Goal: Find specific page/section: Find specific page/section

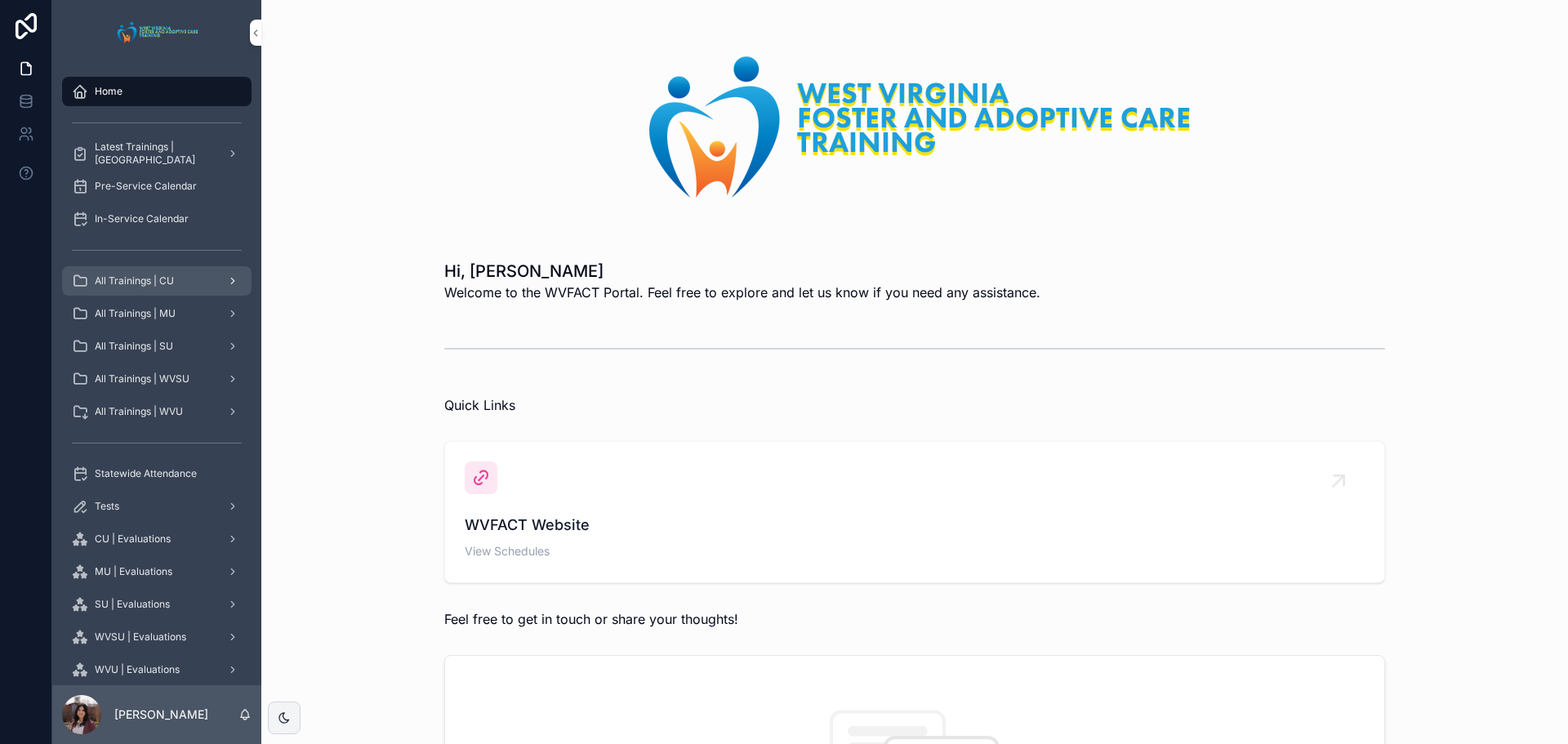
click at [175, 289] on div "All Trainings | CU" at bounding box center [156, 281] width 170 height 26
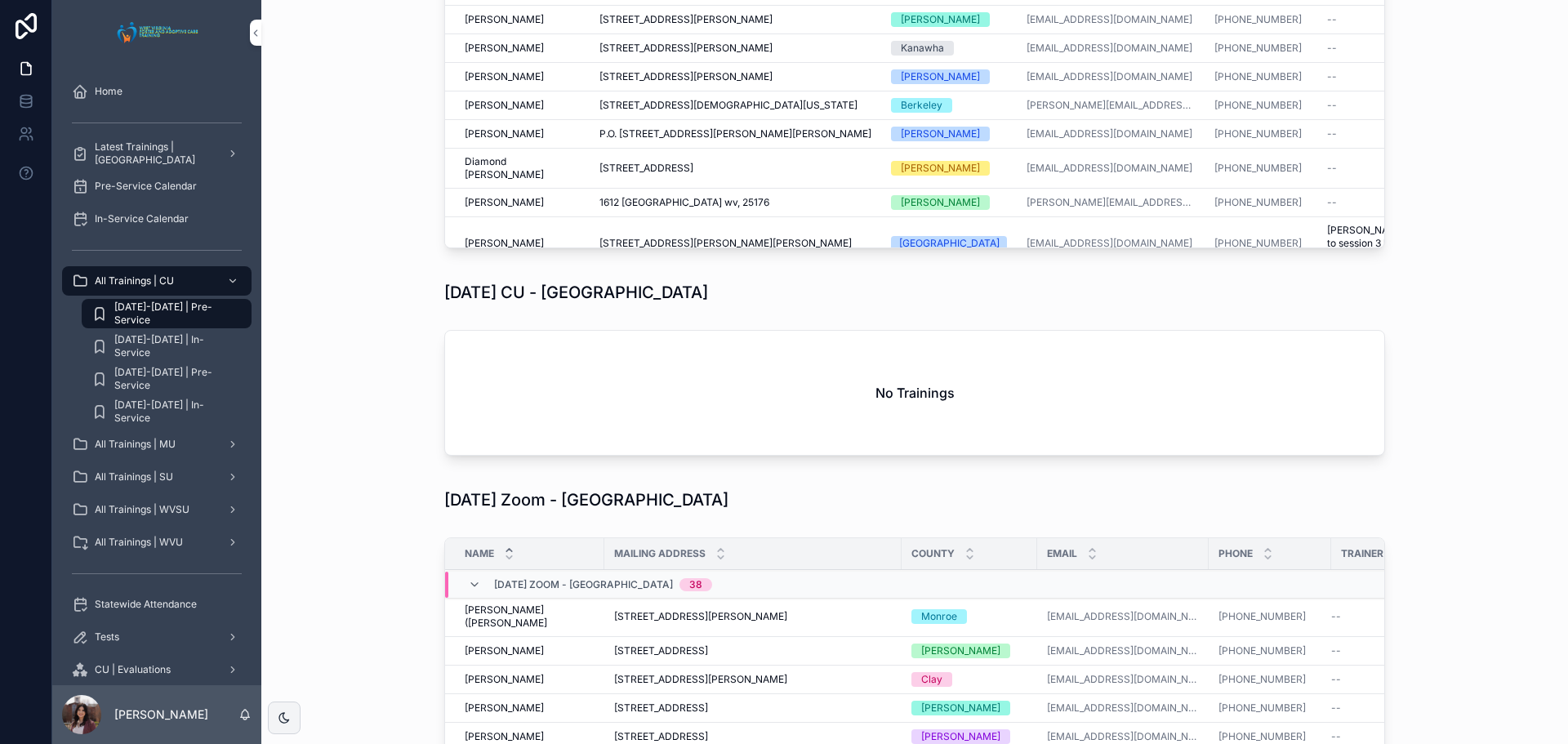
scroll to position [7640, 0]
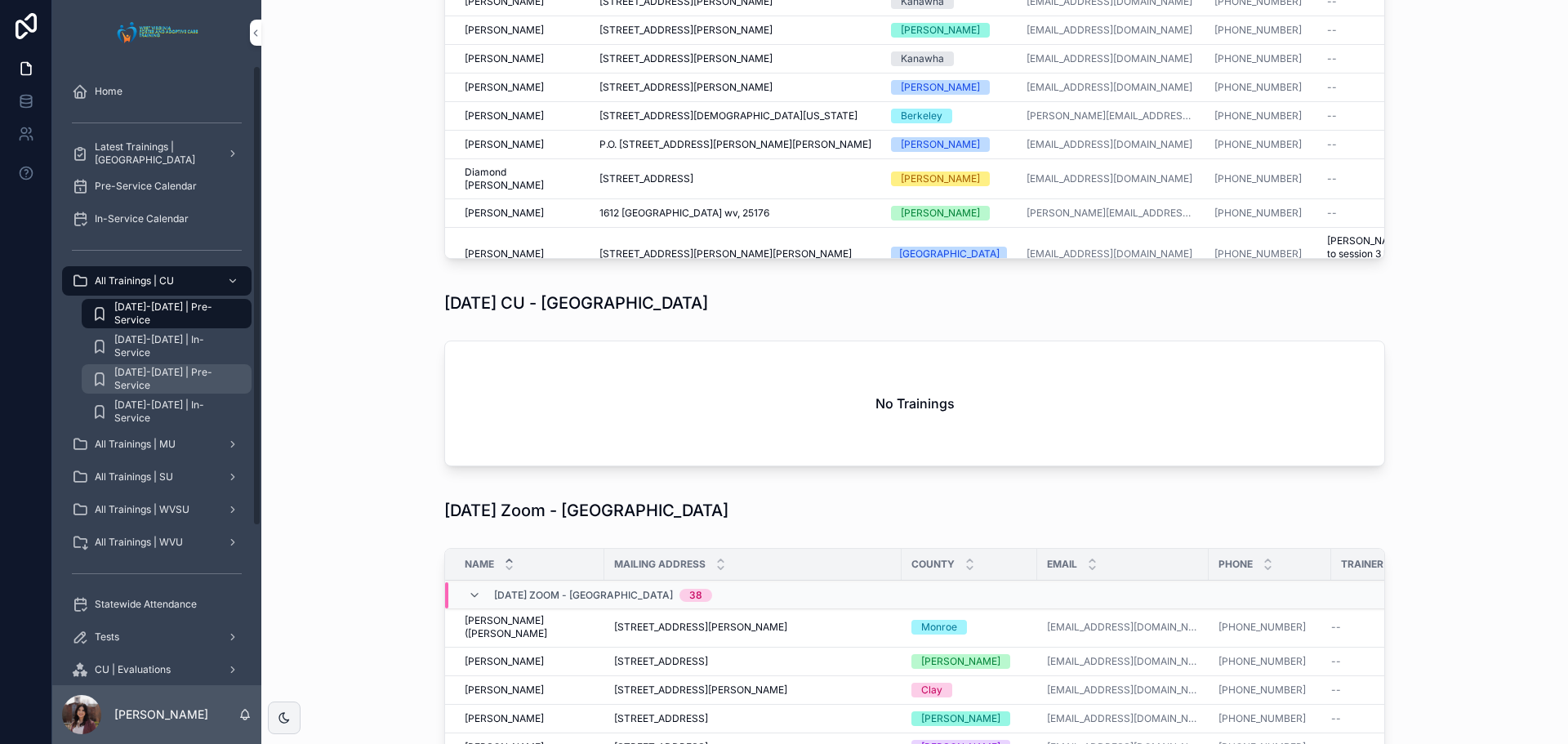
click at [172, 383] on span "2025-2026 | Pre-Service" at bounding box center [175, 379] width 121 height 26
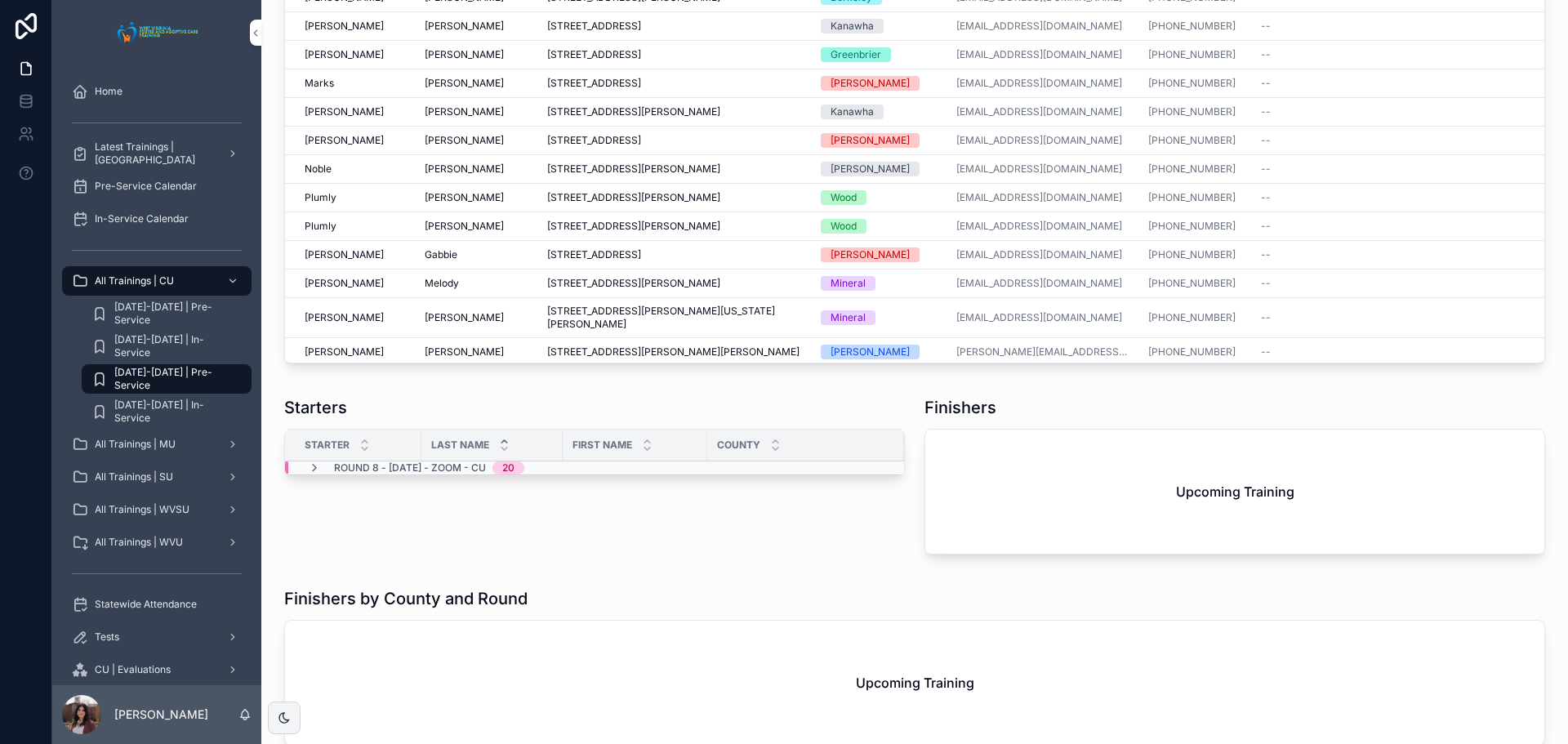
scroll to position [517, 0]
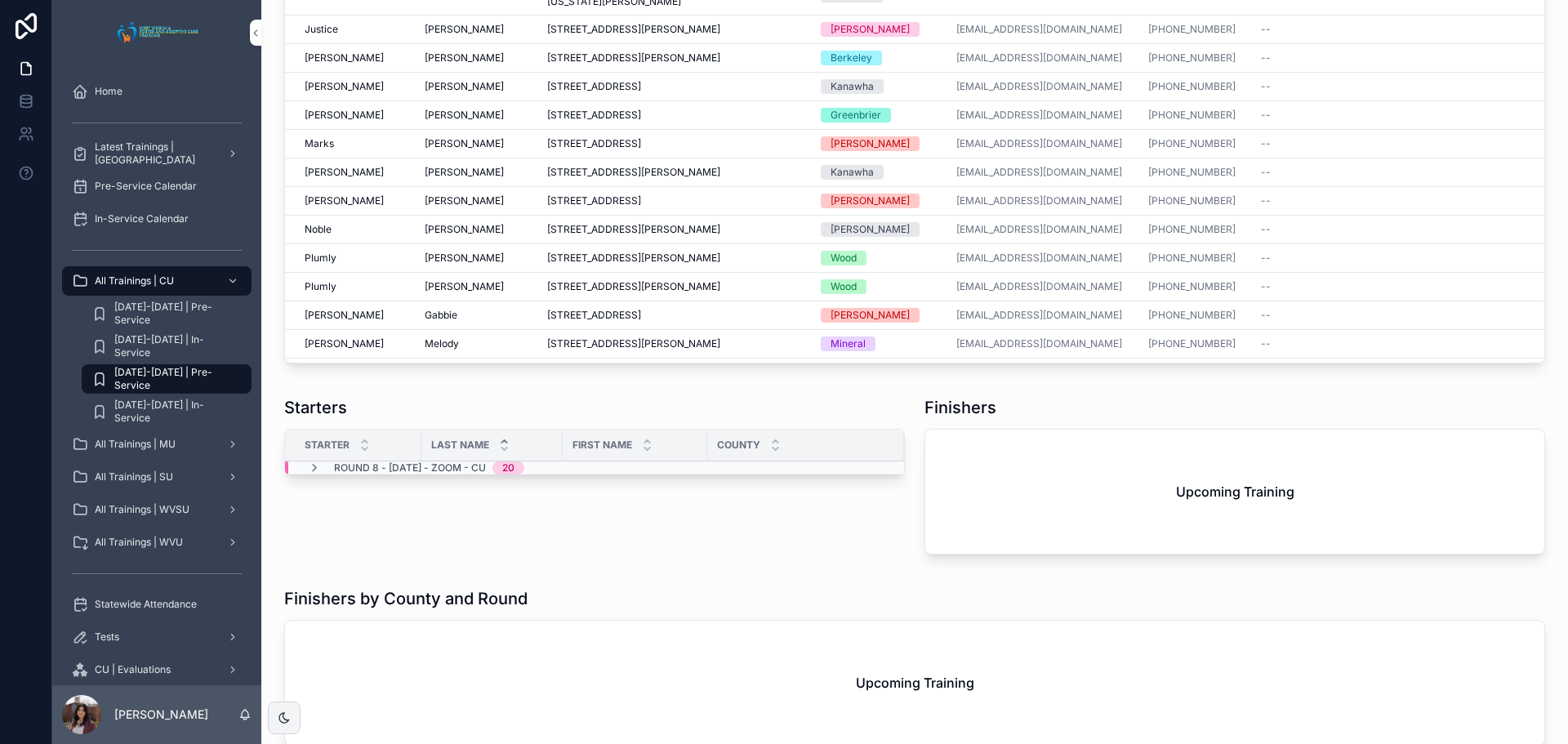
click at [436, 65] on span "Marlyn" at bounding box center [464, 58] width 79 height 13
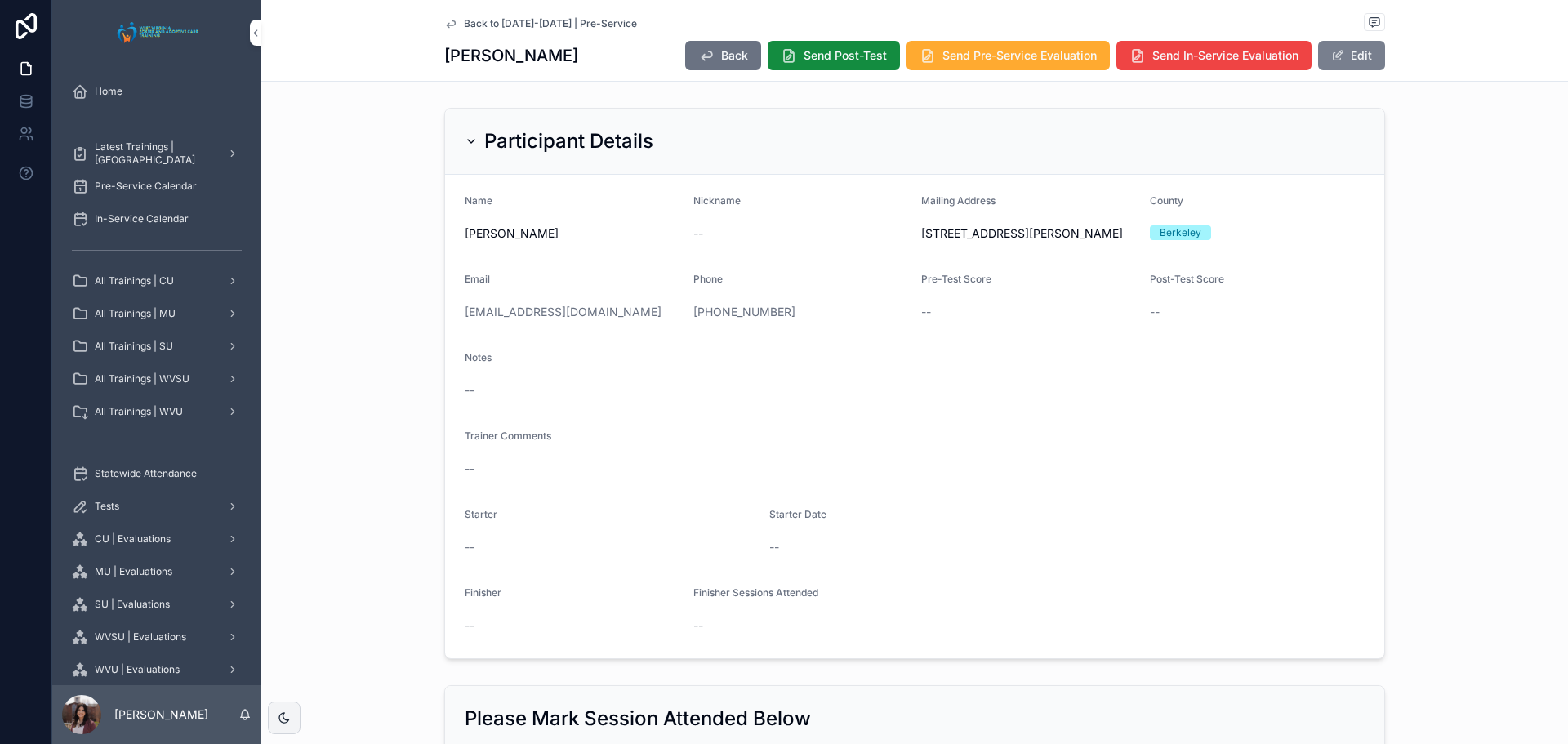
click at [1349, 60] on button "Edit" at bounding box center [1352, 55] width 67 height 29
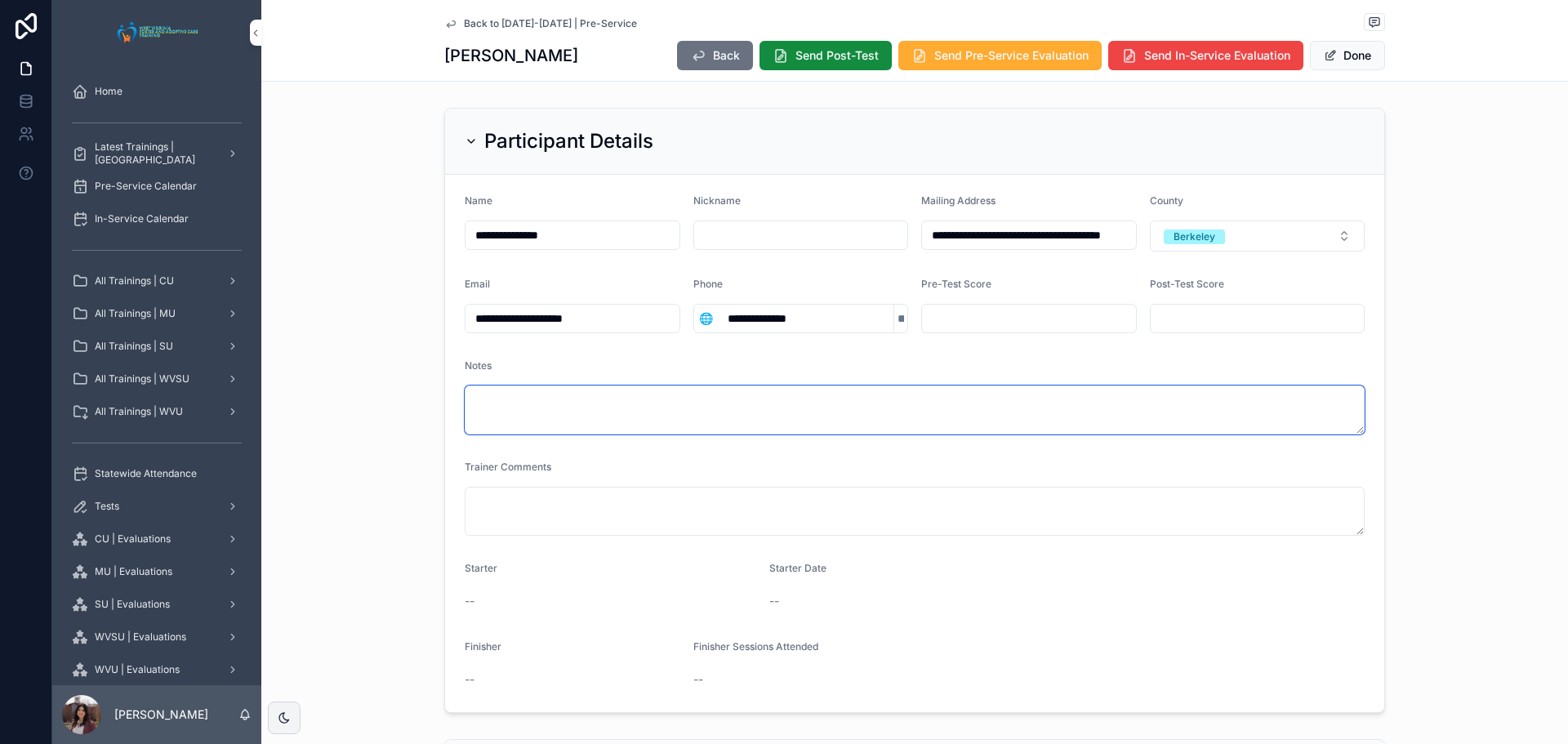
click at [570, 416] on textarea "scrollable content" at bounding box center [914, 410] width 899 height 49
type textarea "*"
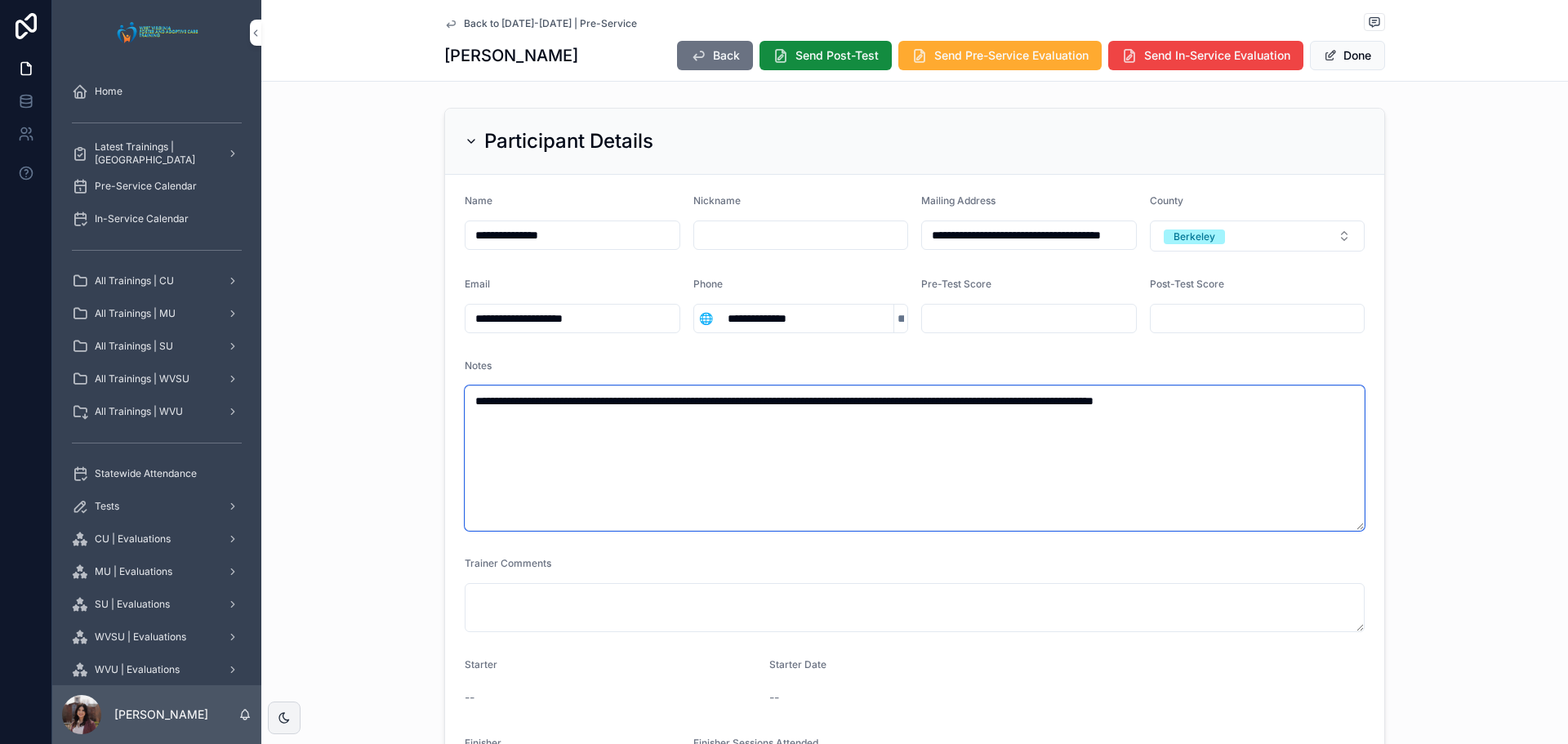
type textarea "**********"
click at [1379, 438] on div "**********" at bounding box center [914, 459] width 1306 height 715
click at [1366, 62] on button "Done" at bounding box center [1347, 55] width 75 height 29
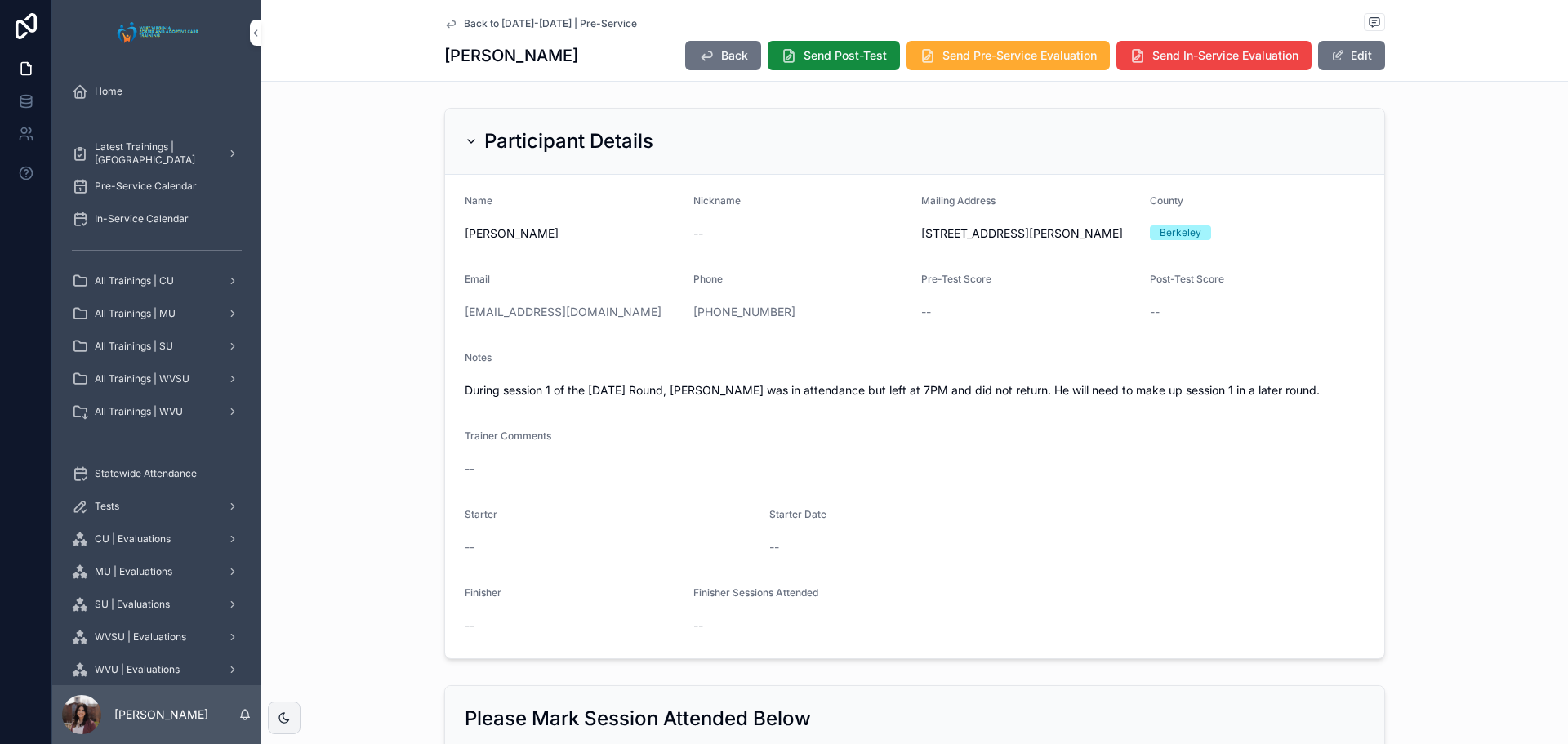
click at [525, 4] on div "Back to 2025-2026 | Pre-Service Marlyn Knighton Back Send Post-Test Send Pre-Se…" at bounding box center [915, 41] width 941 height 81
click at [526, 22] on span "Back to 2025-2026 | Pre-Service" at bounding box center [550, 23] width 173 height 13
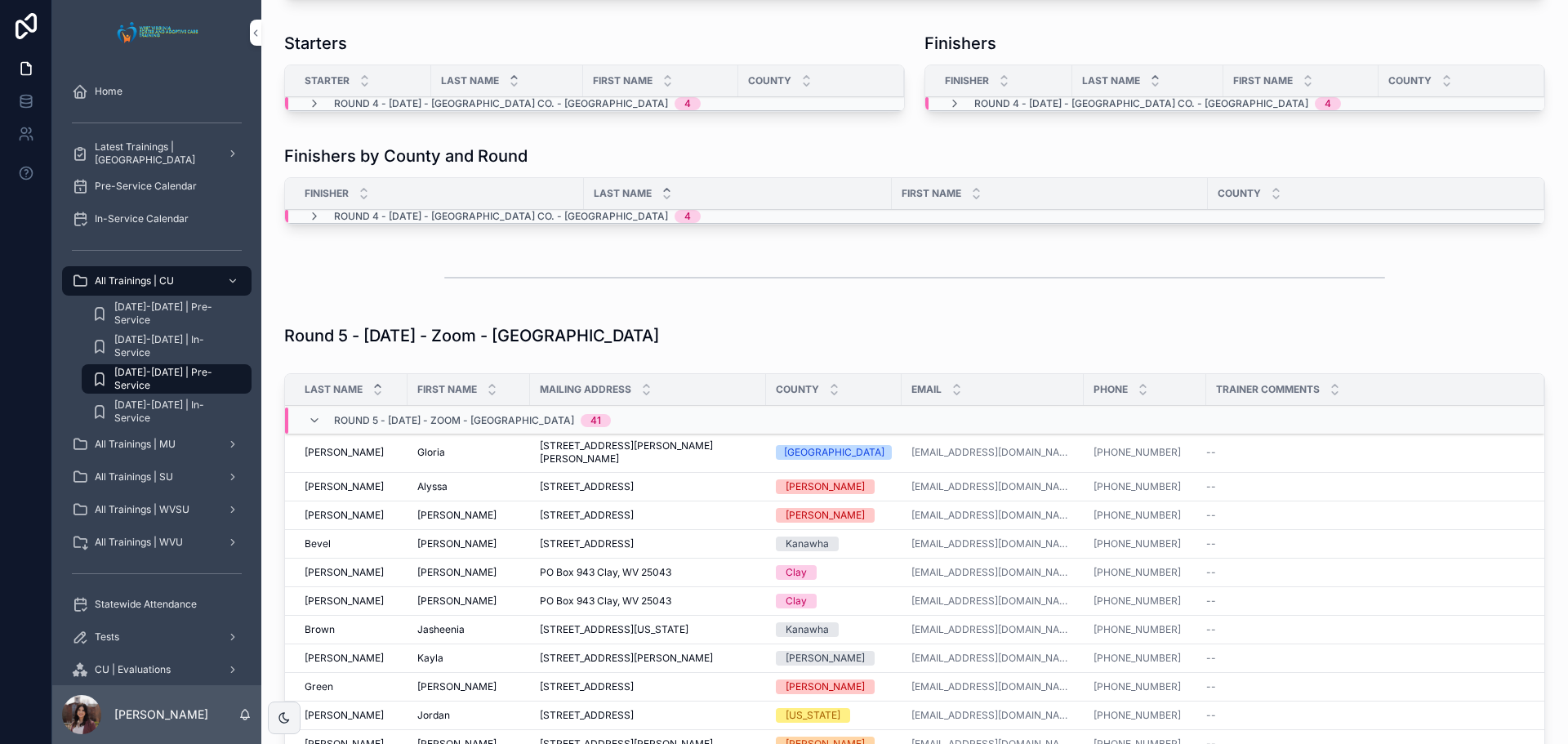
scroll to position [1716, 0]
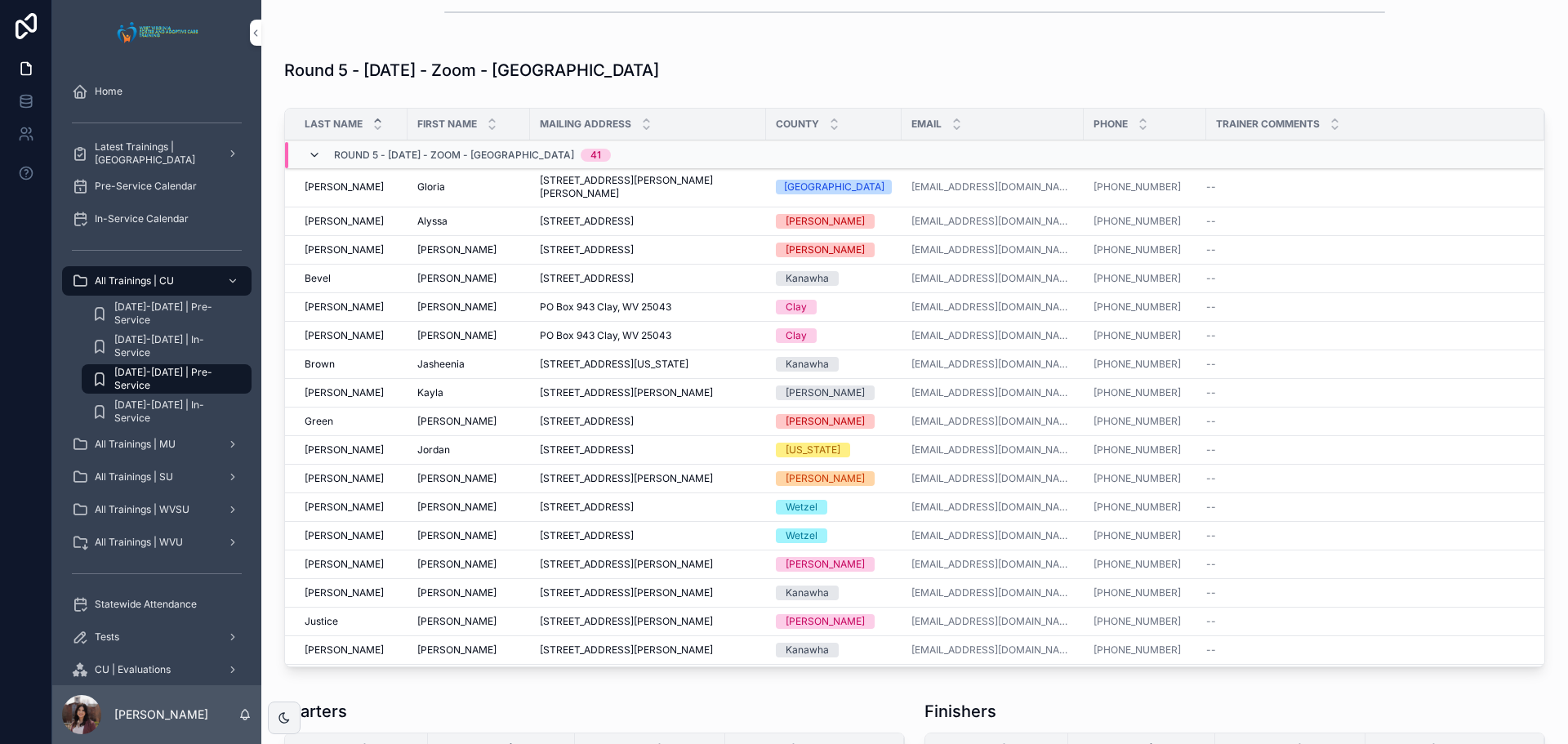
click at [315, 162] on icon "scrollable content" at bounding box center [314, 154] width 13 height 13
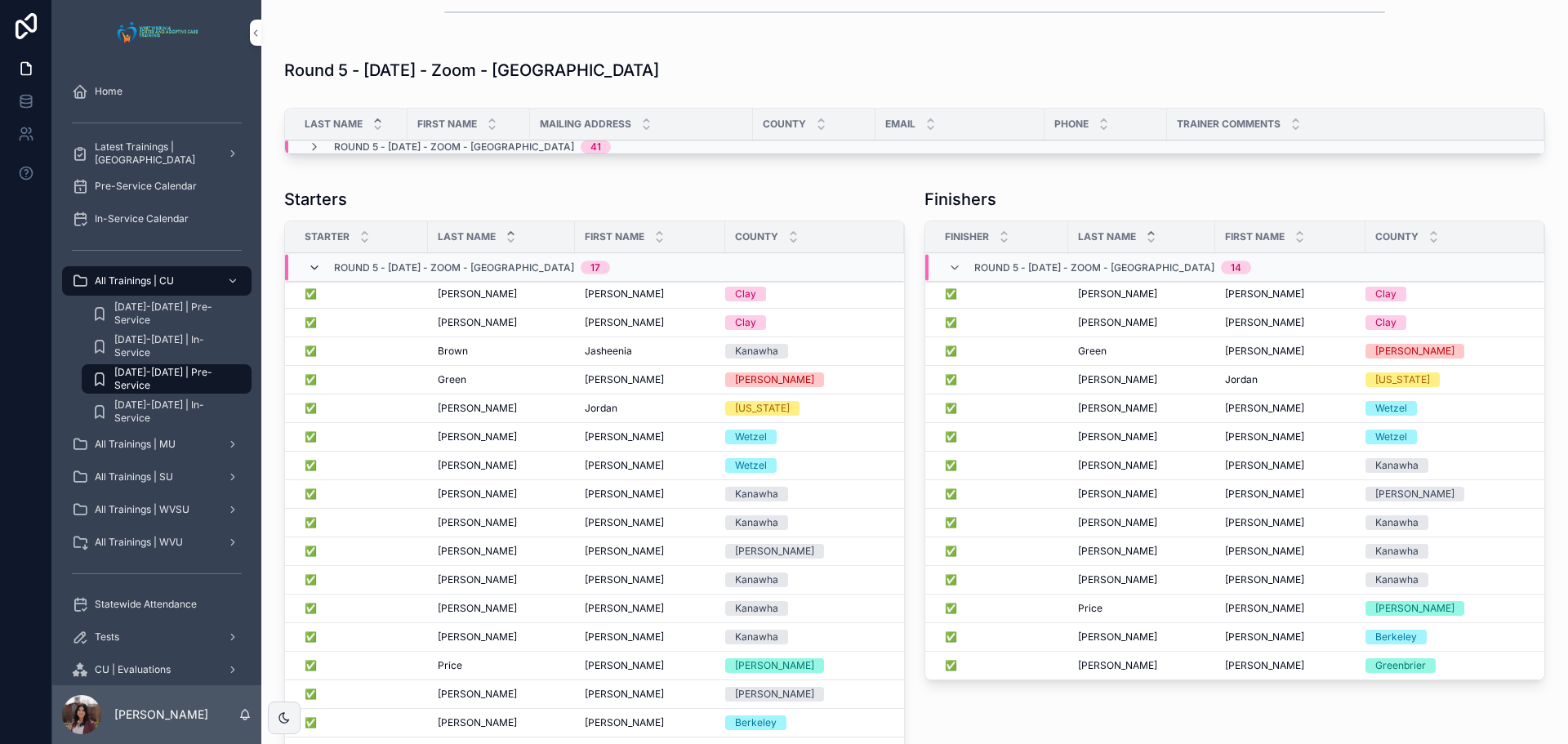
click at [318, 274] on icon "scrollable content" at bounding box center [314, 267] width 13 height 13
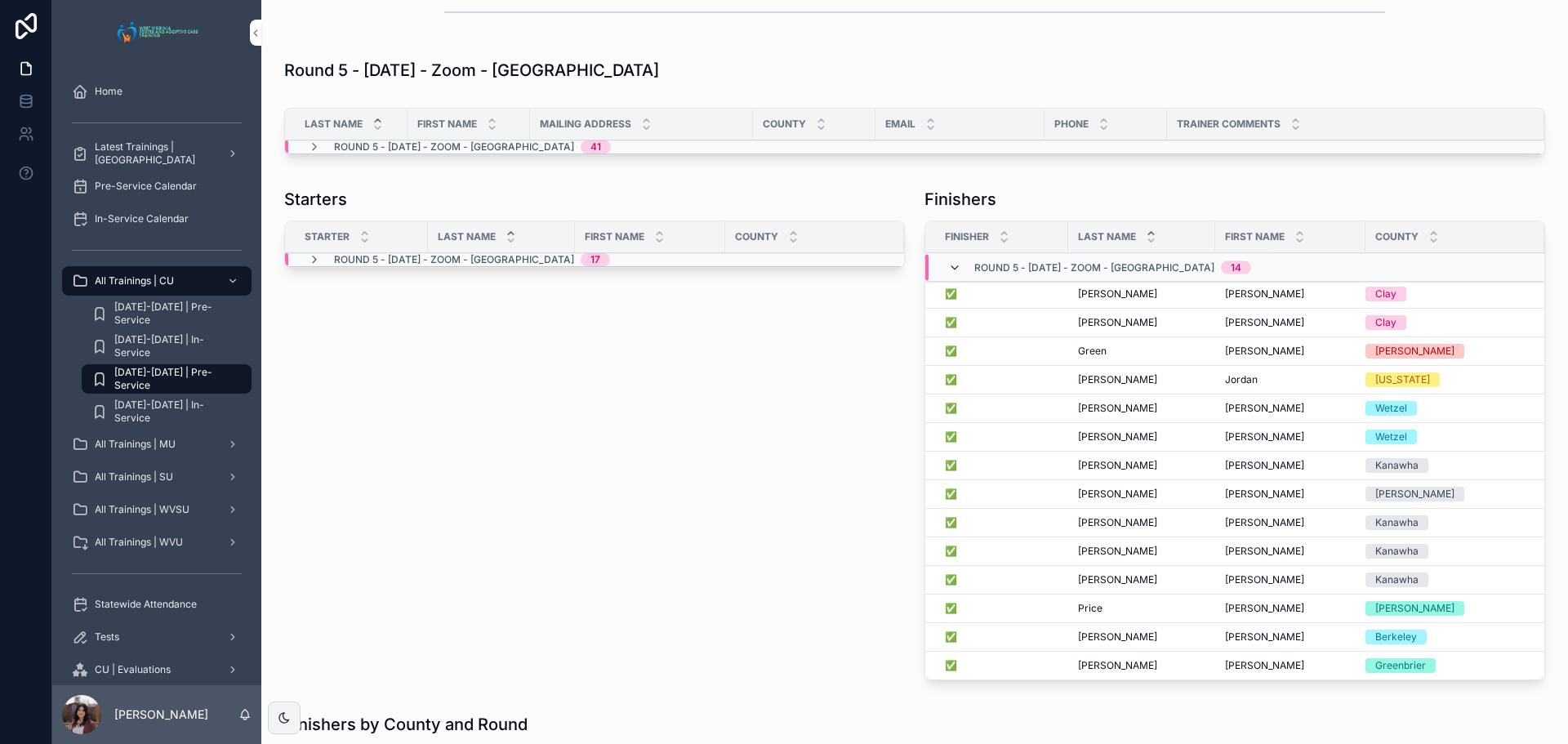
click at [948, 274] on icon "scrollable content" at bounding box center [954, 267] width 13 height 13
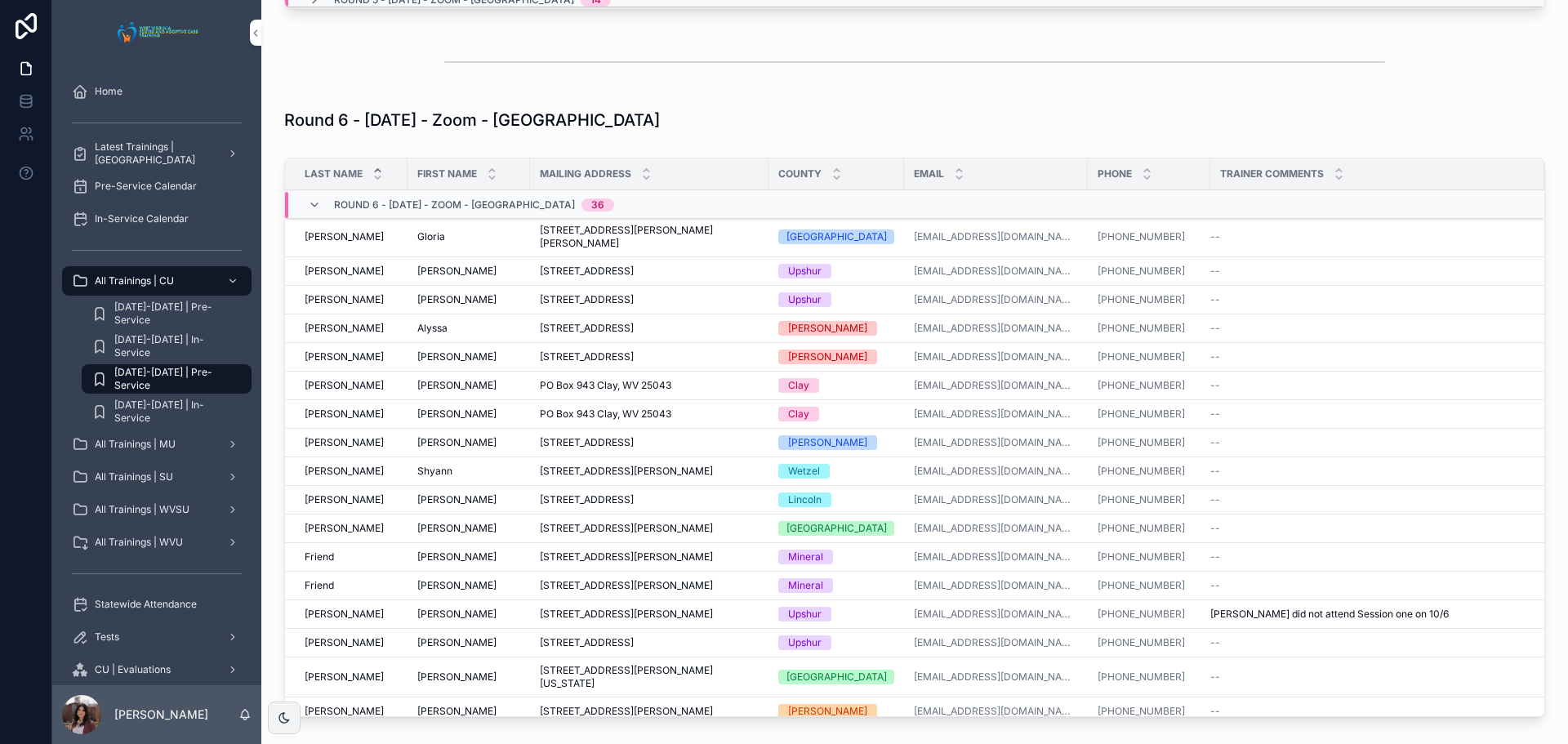
scroll to position [2206, 0]
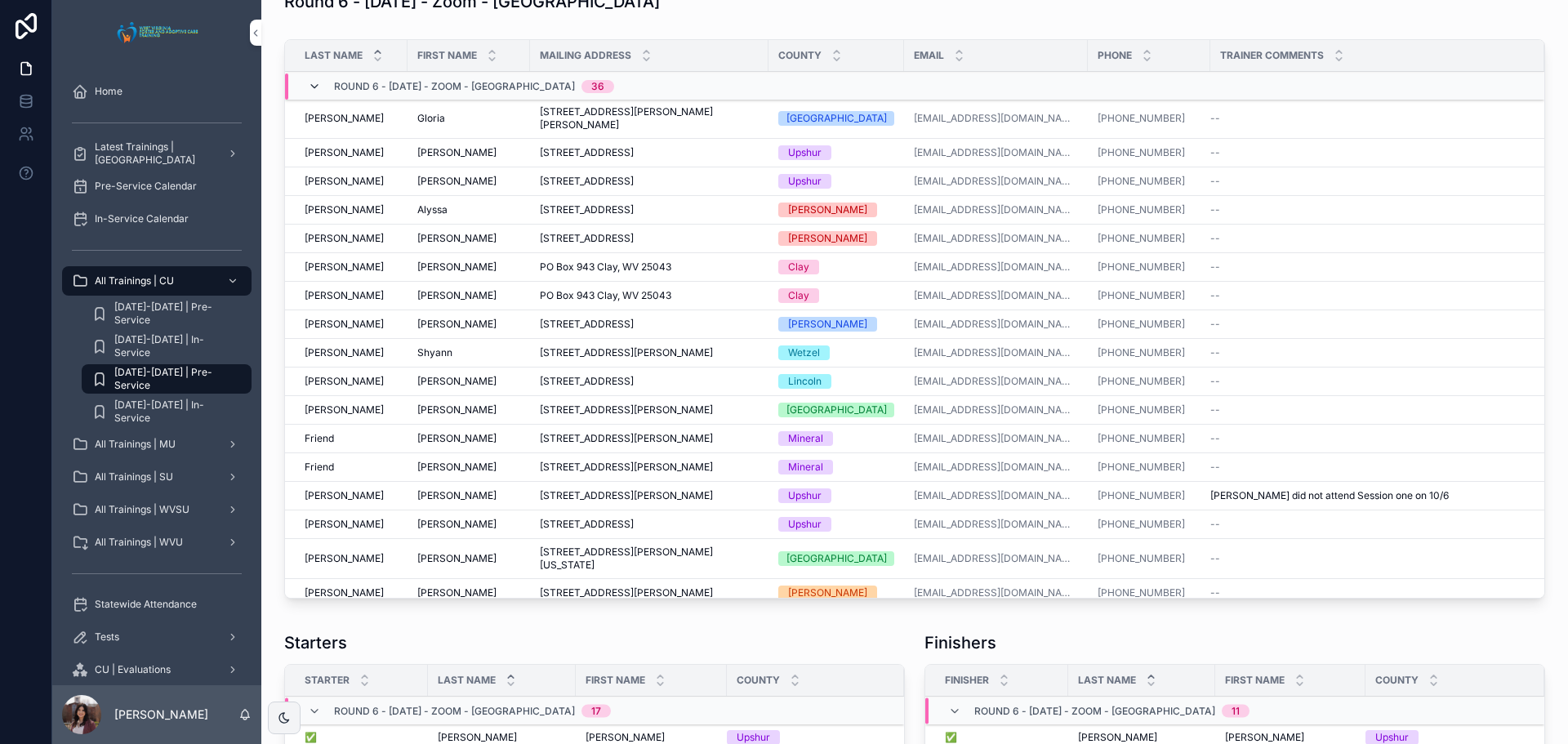
click at [312, 93] on icon "scrollable content" at bounding box center [314, 86] width 13 height 13
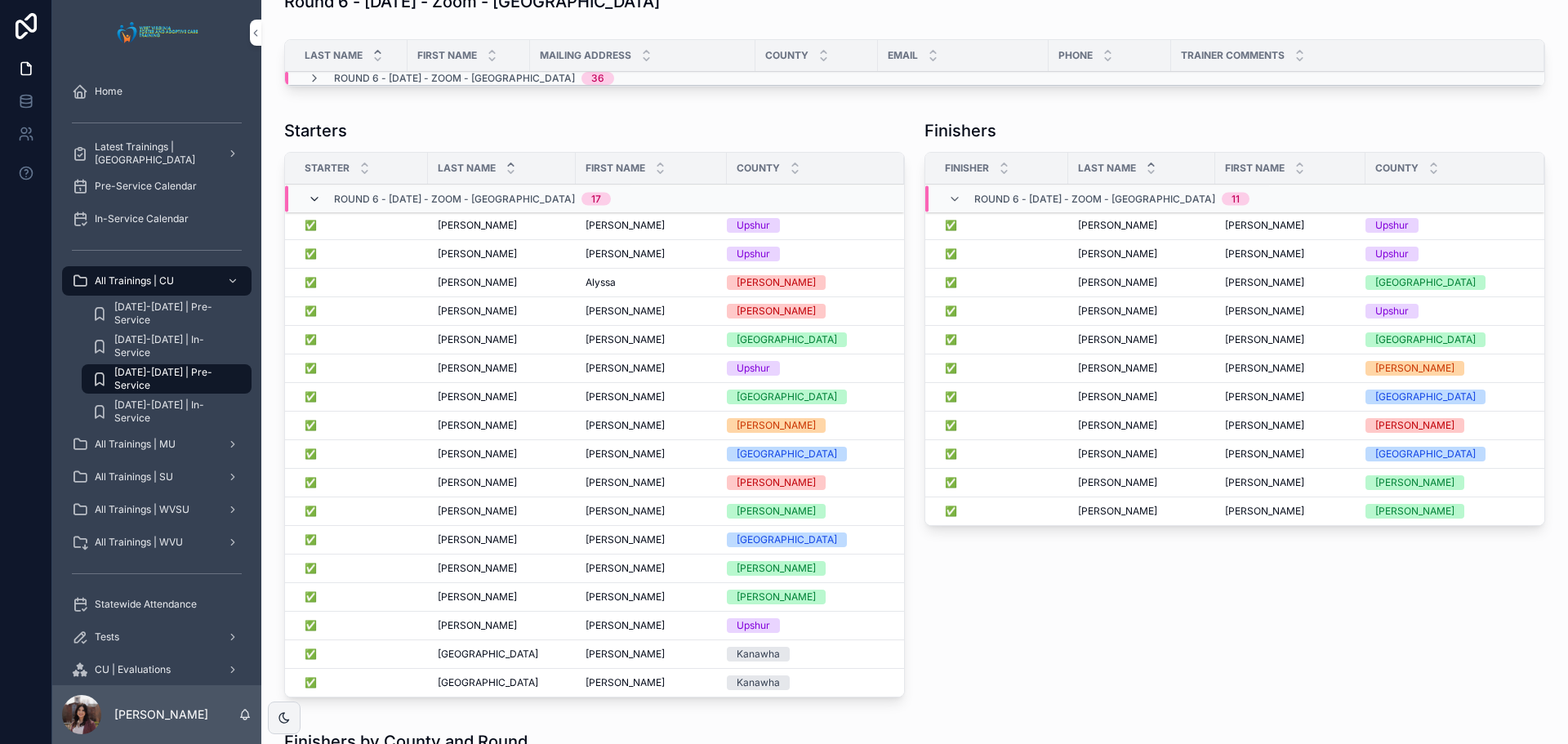
click at [311, 206] on icon "scrollable content" at bounding box center [314, 199] width 13 height 13
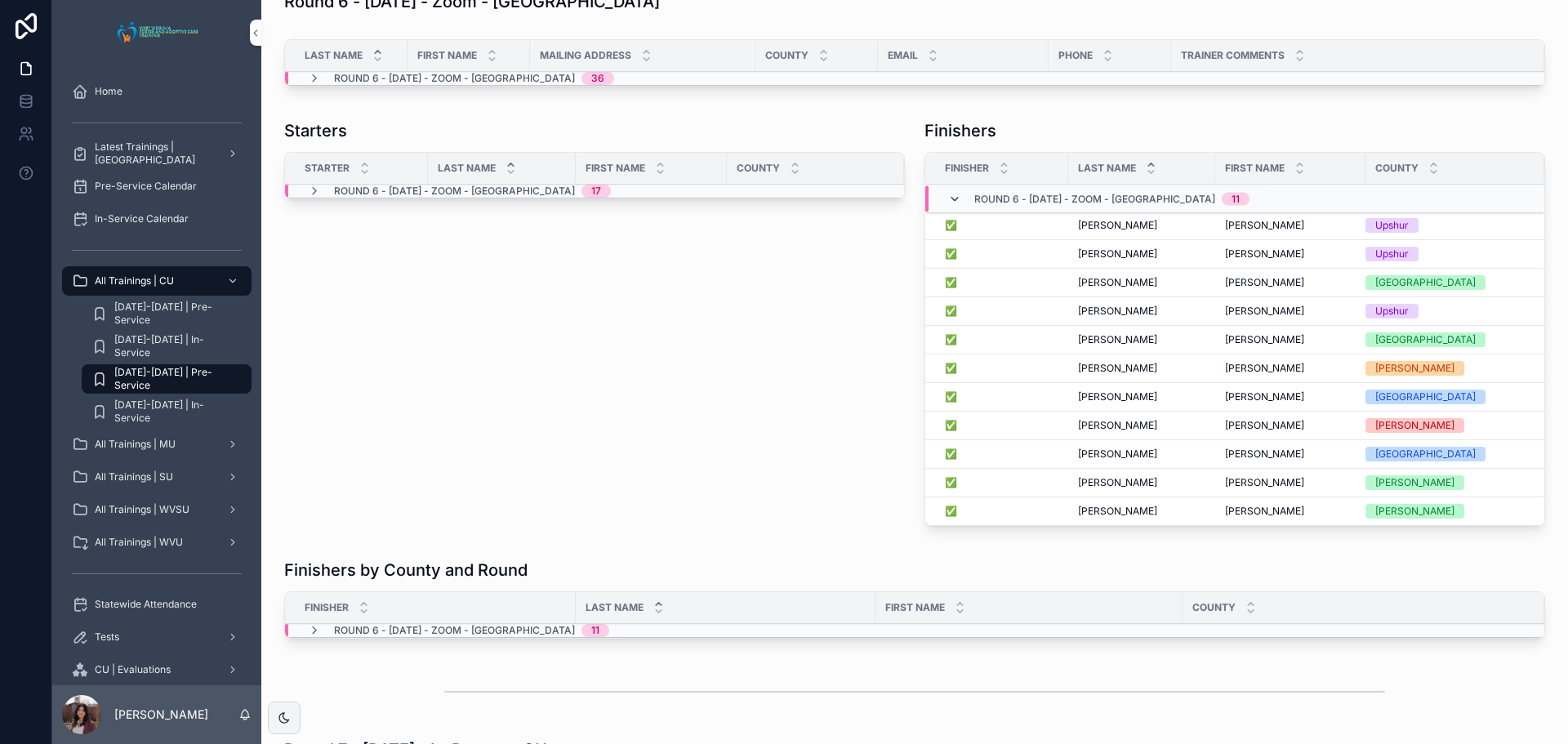
click at [953, 206] on icon "scrollable content" at bounding box center [954, 199] width 13 height 13
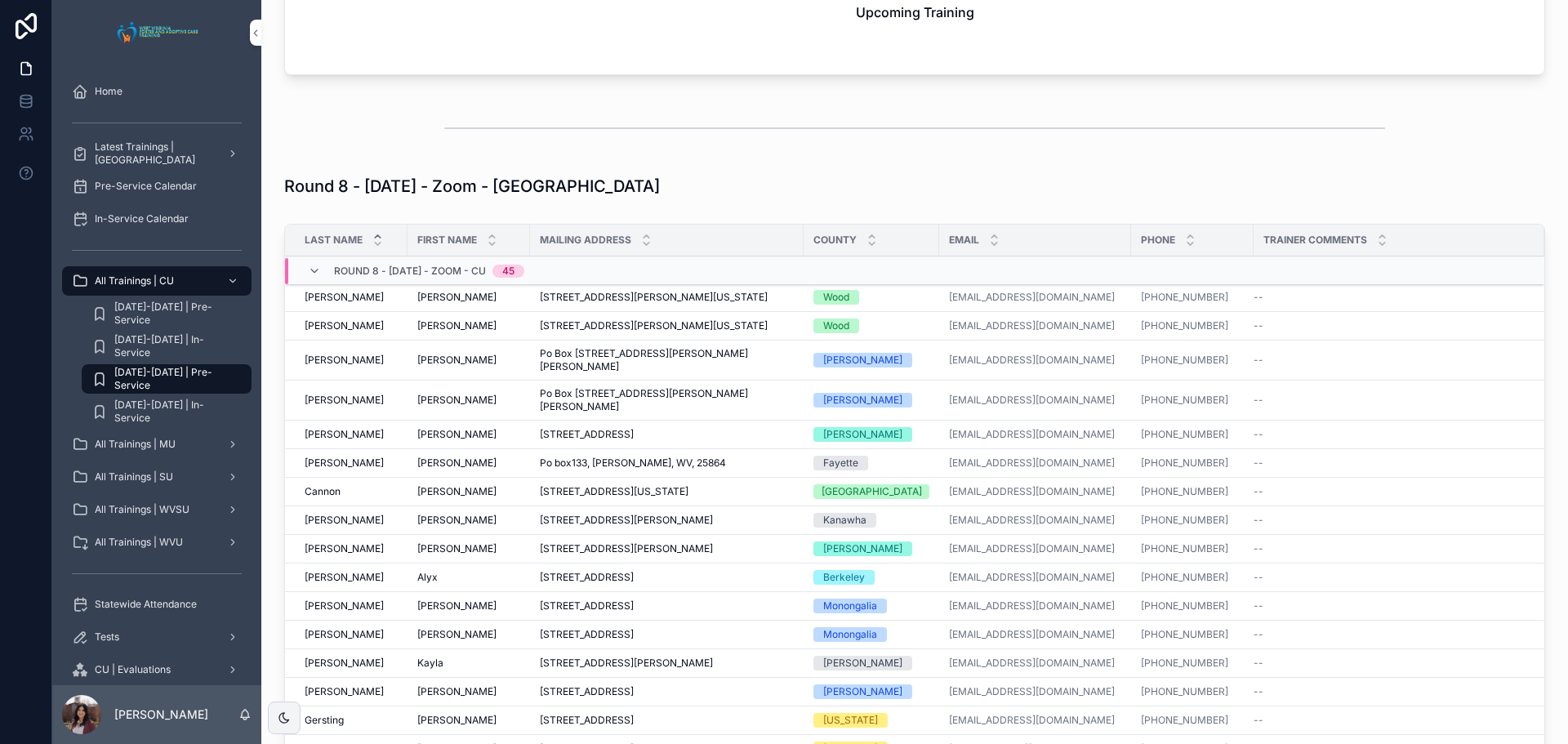
scroll to position [3104, 0]
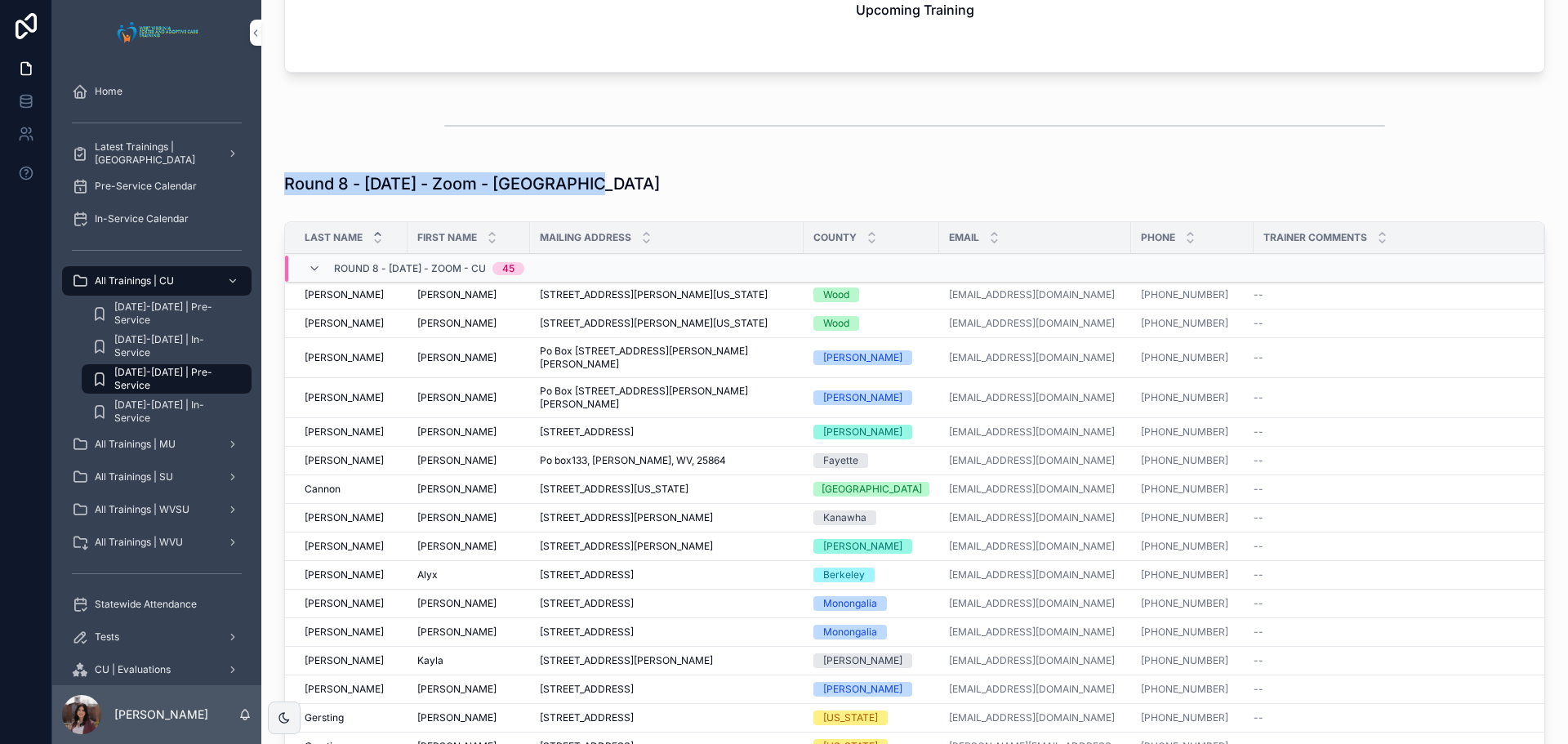
drag, startPoint x: 286, startPoint y: 352, endPoint x: 620, endPoint y: 345, distance: 334.1
click at [602, 202] on div "Round 8 - 10/07/2025 - Zoom - Concord" at bounding box center [914, 184] width 1280 height 36
click at [625, 195] on div "Round 8 - 10/07/2025 - Zoom - Concord" at bounding box center [914, 184] width 1260 height 23
click at [598, 195] on h1 "Round 8 - 10/07/2025 - Zoom - Concord" at bounding box center [472, 184] width 376 height 23
drag, startPoint x: 598, startPoint y: 359, endPoint x: 283, endPoint y: 358, distance: 315.0
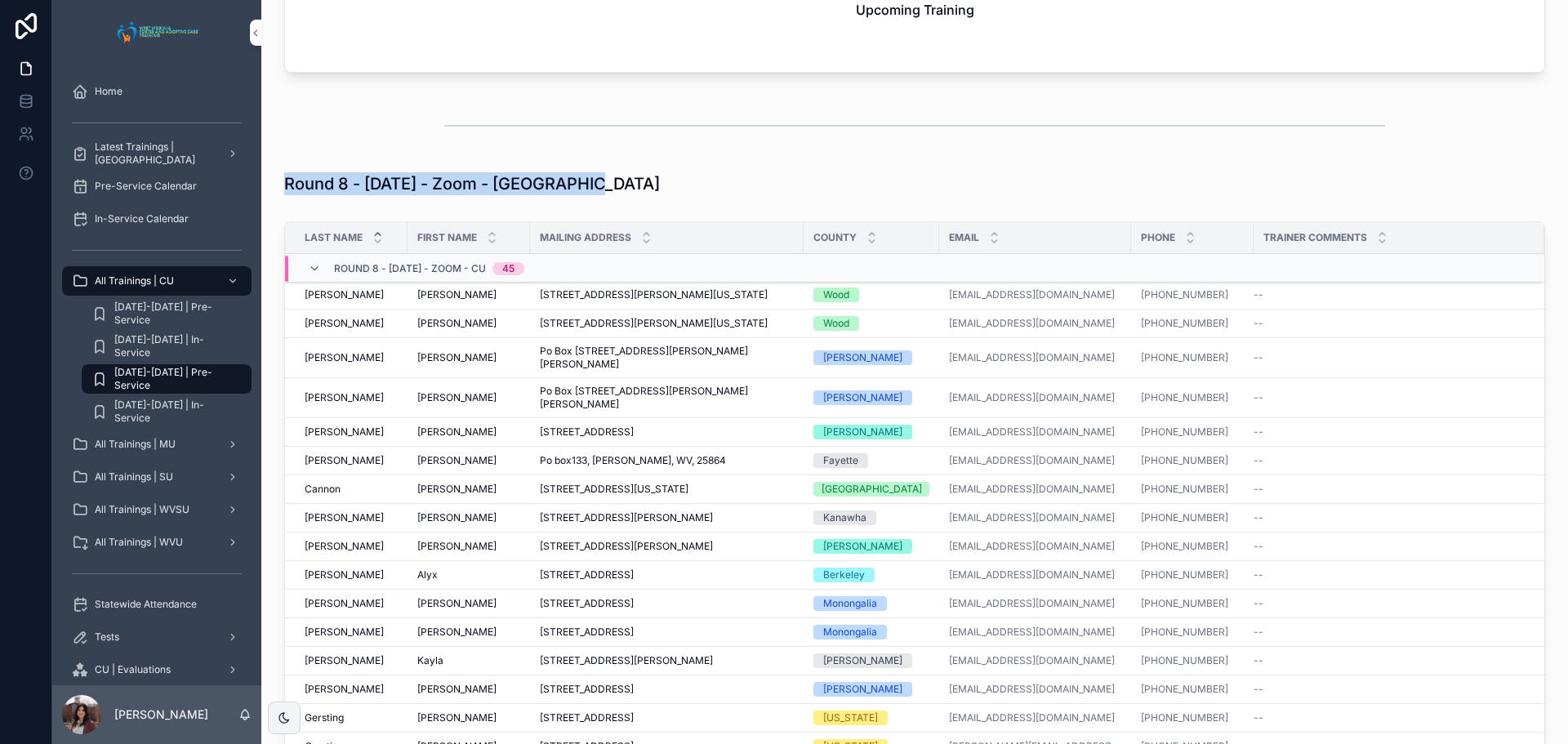
click at [283, 202] on div "Round 8 - 10/07/2025 - Zoom - Concord" at bounding box center [914, 184] width 1280 height 36
click at [293, 195] on h1 "Round 8 - 10/07/2025 - Zoom - Concord" at bounding box center [472, 184] width 376 height 23
drag, startPoint x: 285, startPoint y: 354, endPoint x: 594, endPoint y: 347, distance: 309.1
click at [594, 195] on h1 "Round 8 - 10/07/2025 - Zoom - Concord" at bounding box center [472, 184] width 376 height 23
click at [600, 195] on div "Round 8 - 10/07/2025 - Zoom - Concord" at bounding box center [914, 184] width 1260 height 23
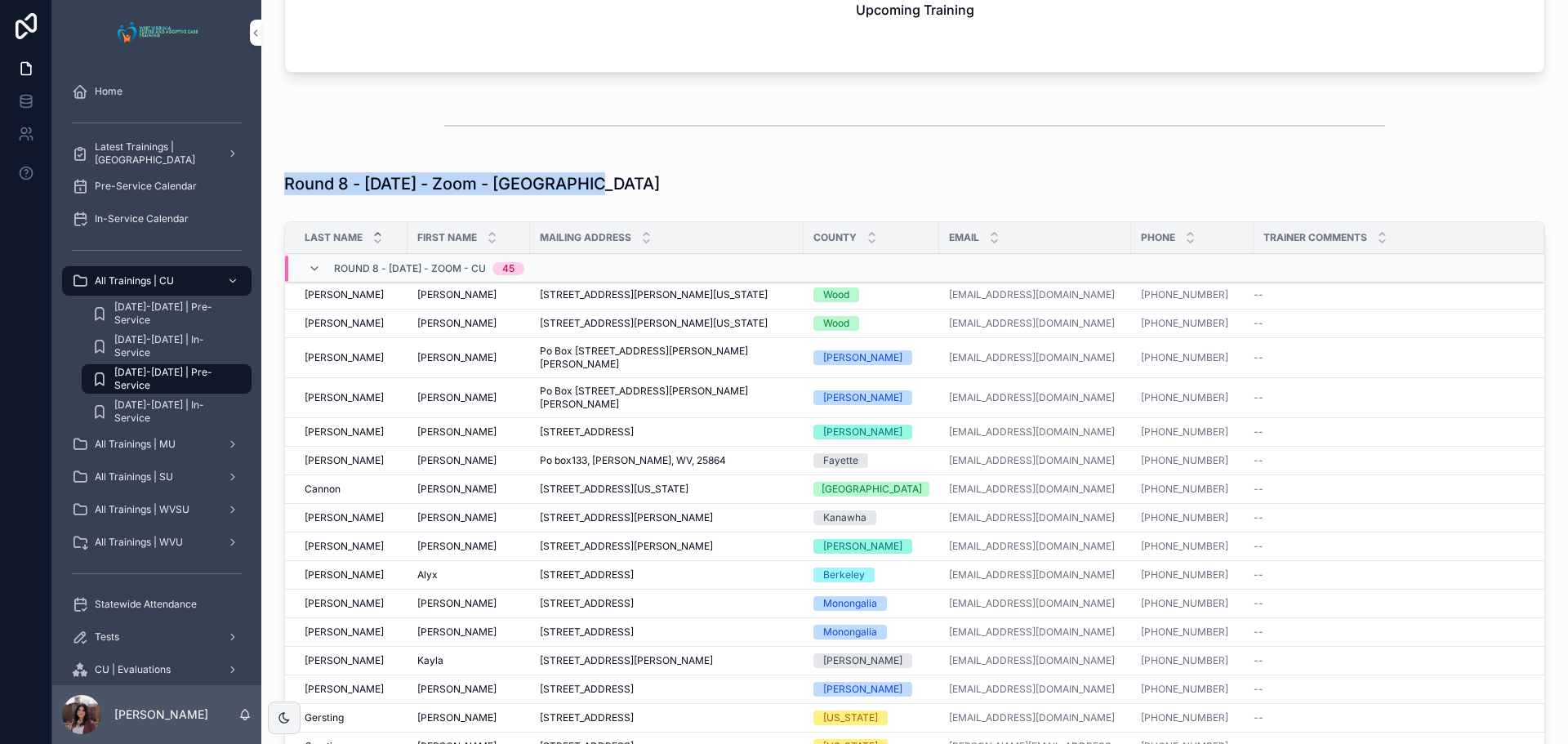
drag, startPoint x: 597, startPoint y: 356, endPoint x: 274, endPoint y: 368, distance: 323.2
click at [274, 202] on div "Round 8 - 10/07/2025 - Zoom - Concord" at bounding box center [914, 184] width 1280 height 36
click at [297, 153] on div "scrollable content" at bounding box center [914, 126] width 1280 height 54
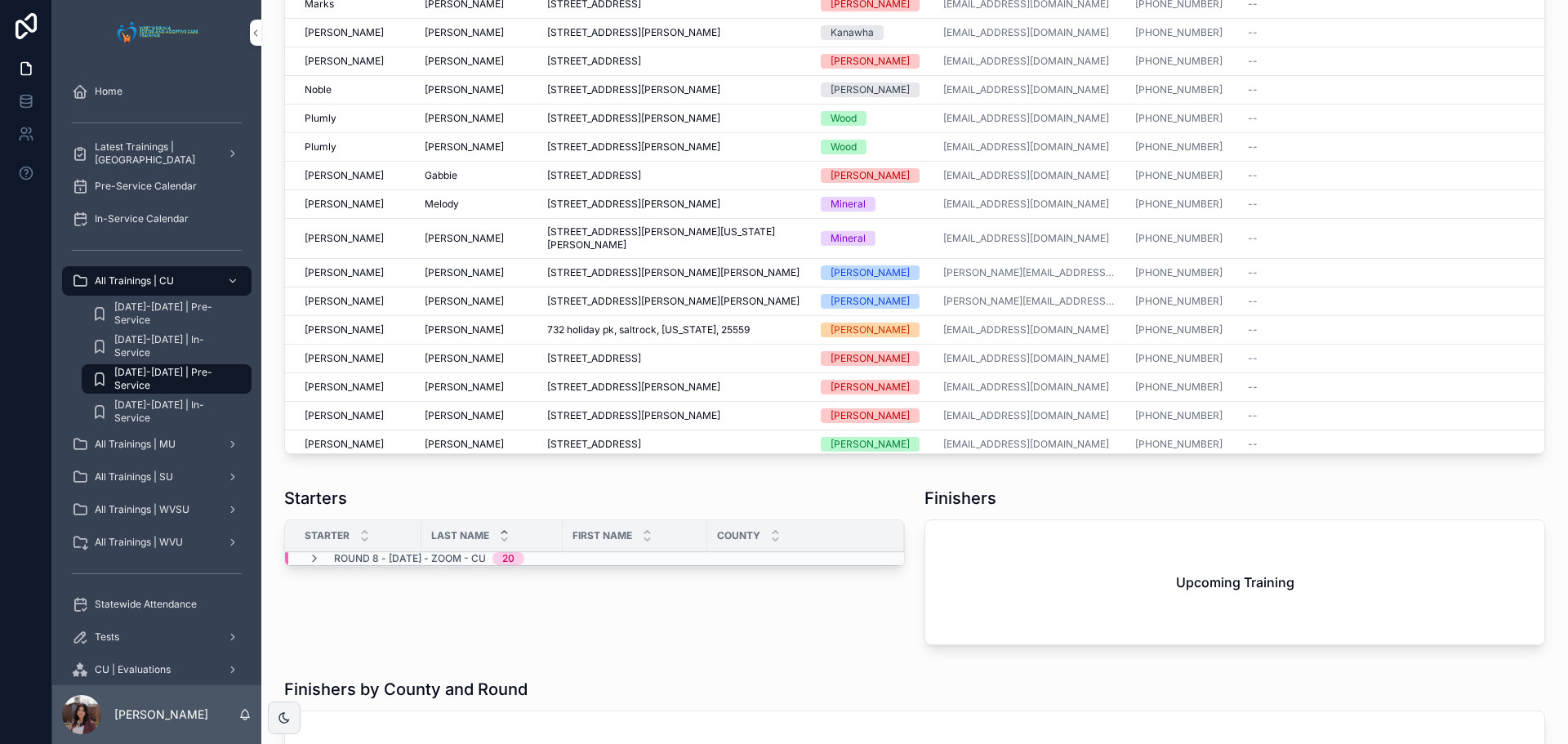
scroll to position [840, 0]
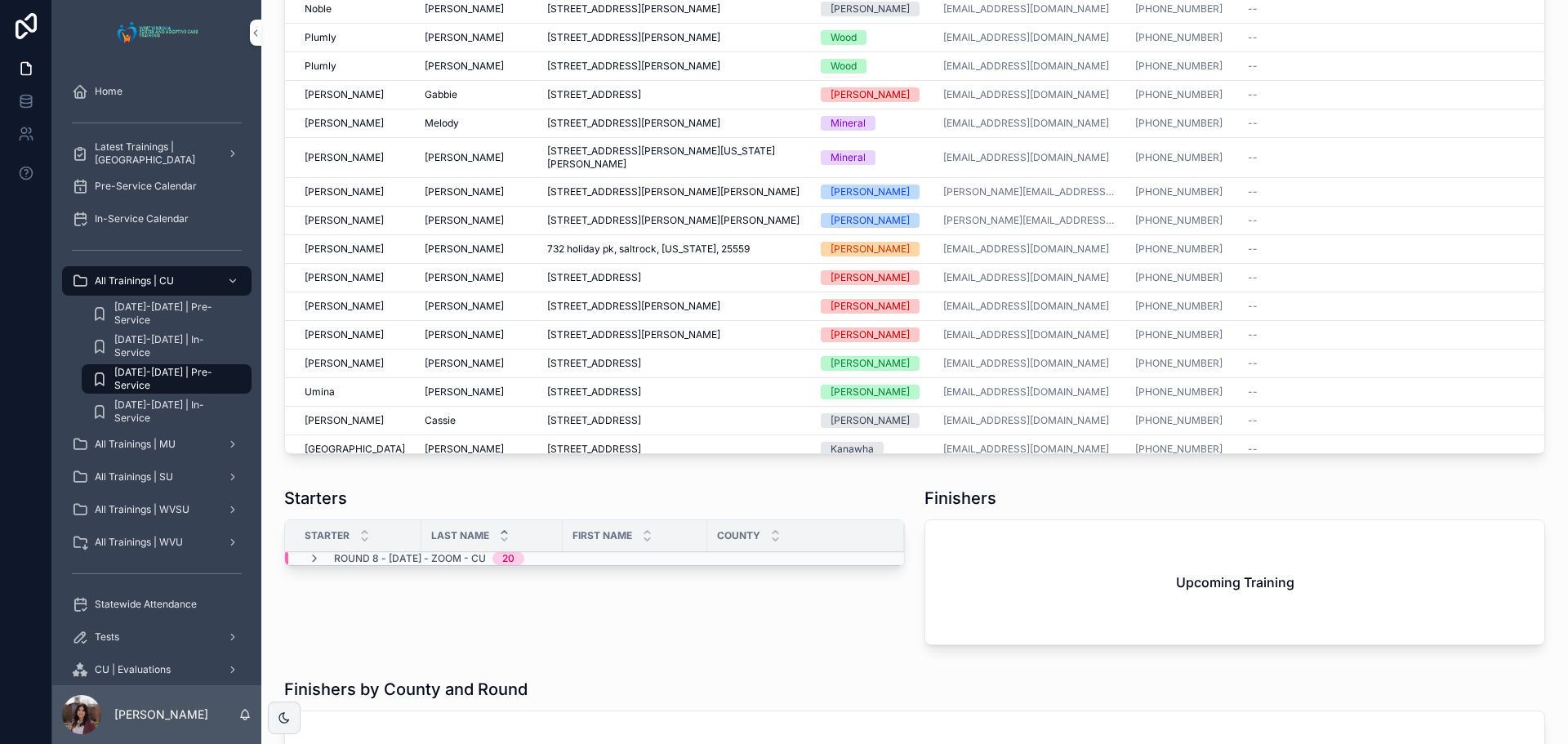
click at [309, 370] on span "Tharp" at bounding box center [344, 363] width 79 height 13
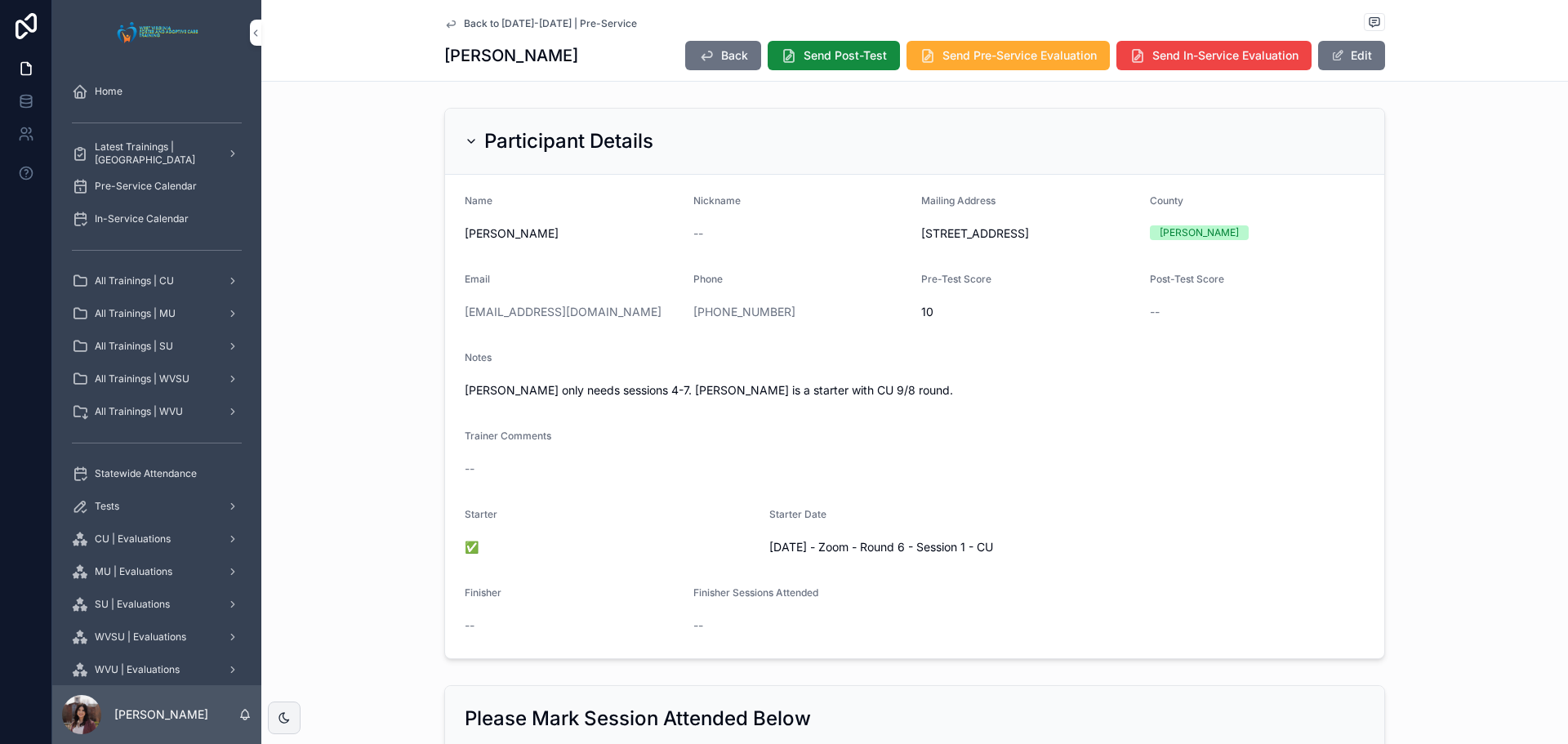
click at [538, 23] on span "Back to 2025-2026 | Pre-Service" at bounding box center [550, 23] width 173 height 13
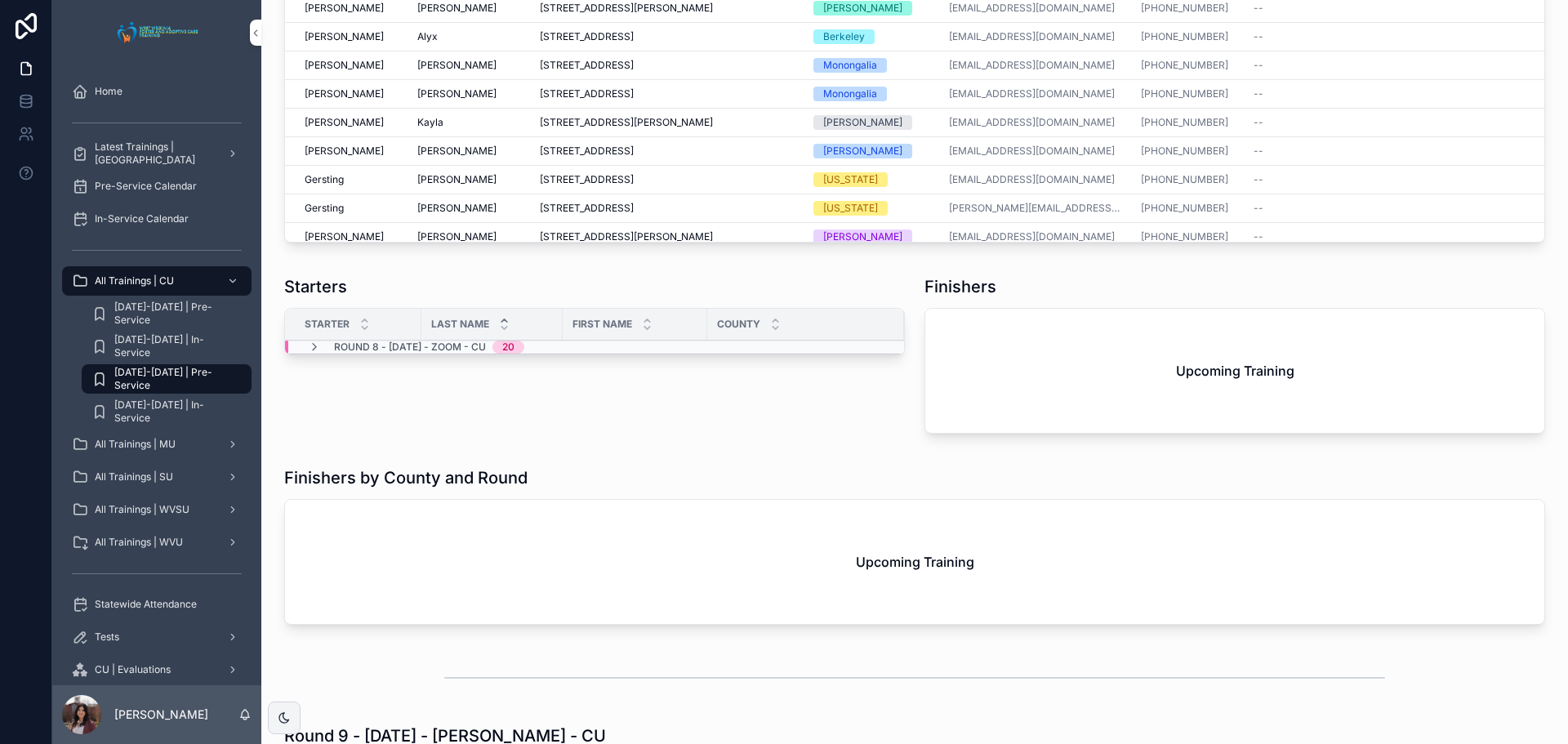
scroll to position [3655, 0]
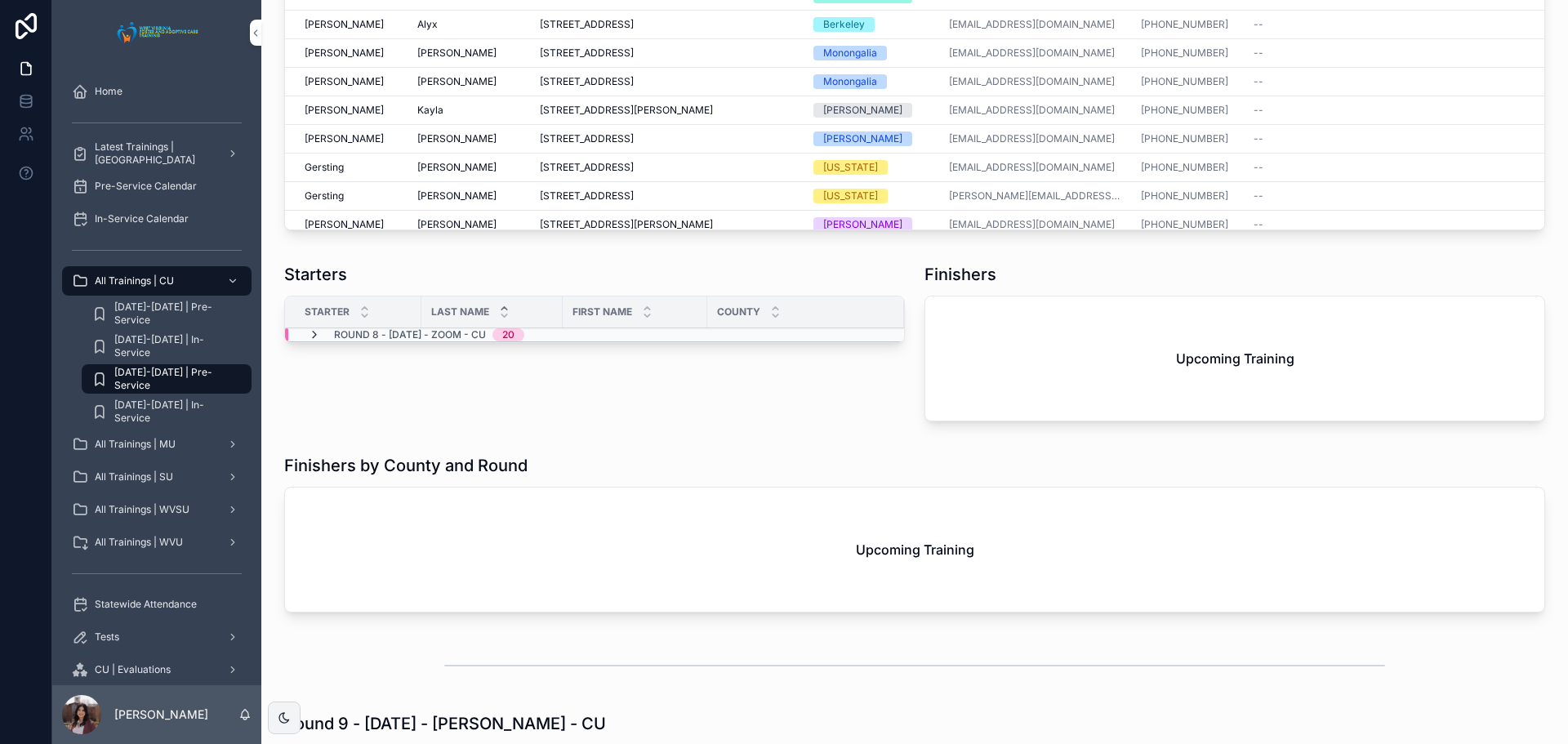
click at [318, 341] on icon "scrollable content" at bounding box center [314, 334] width 13 height 13
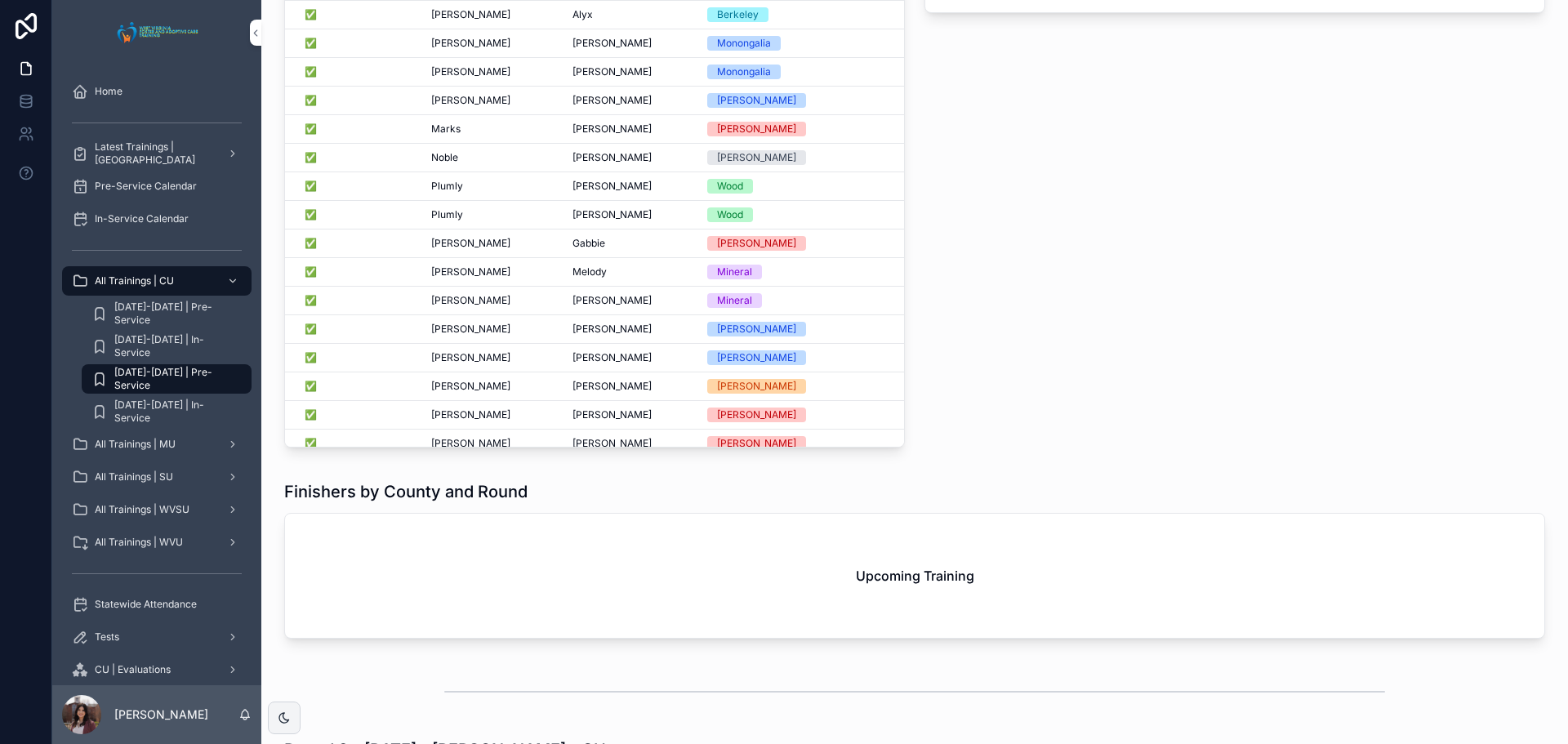
scroll to position [0, 0]
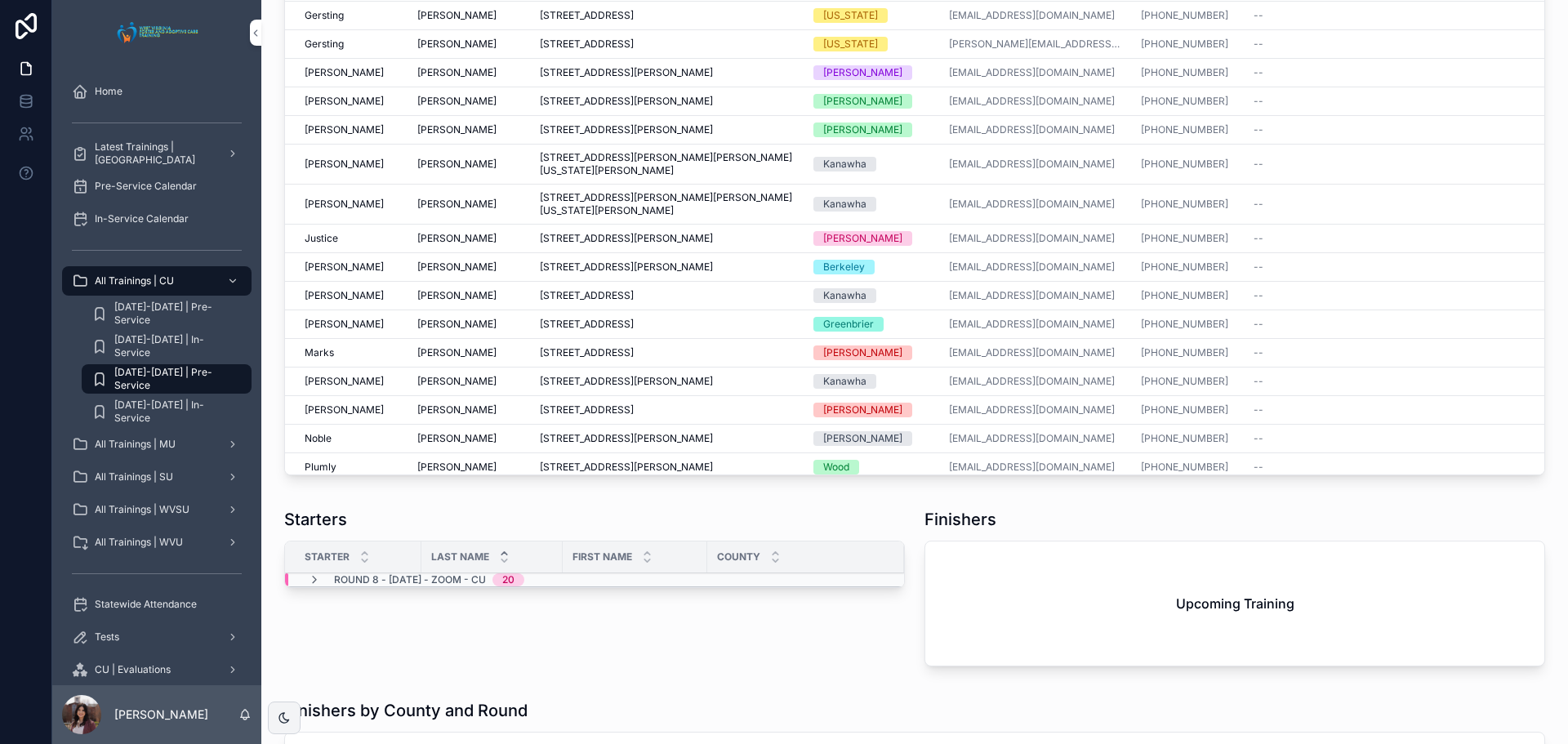
scroll to position [3492, 0]
